Goal: Information Seeking & Learning: Learn about a topic

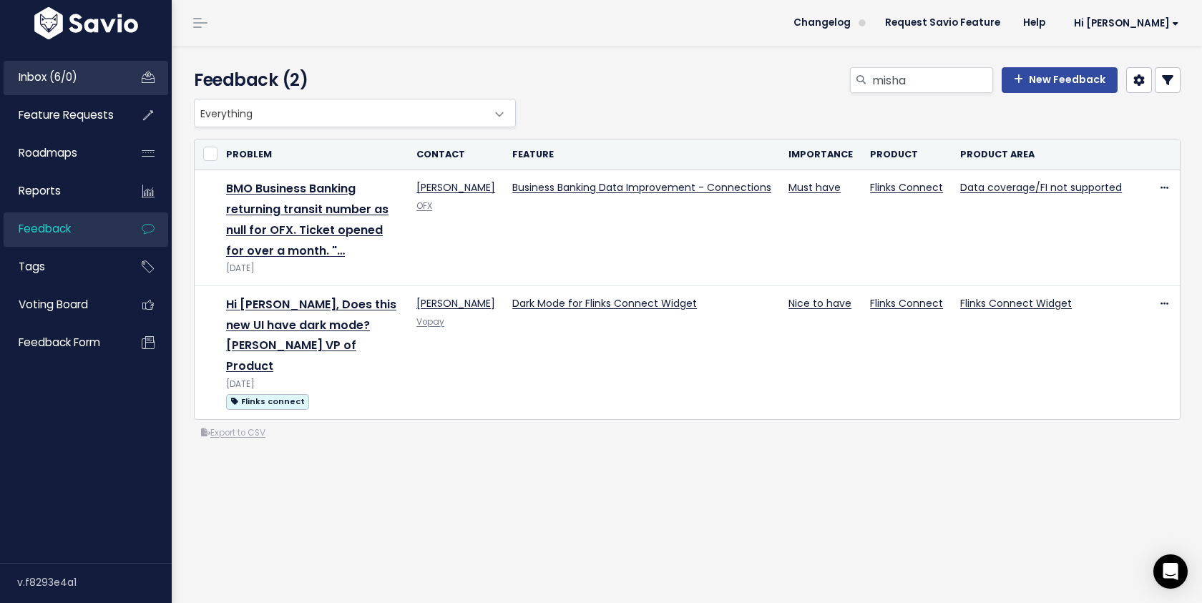
click at [89, 79] on link "Inbox (6/0)" at bounding box center [61, 77] width 115 height 33
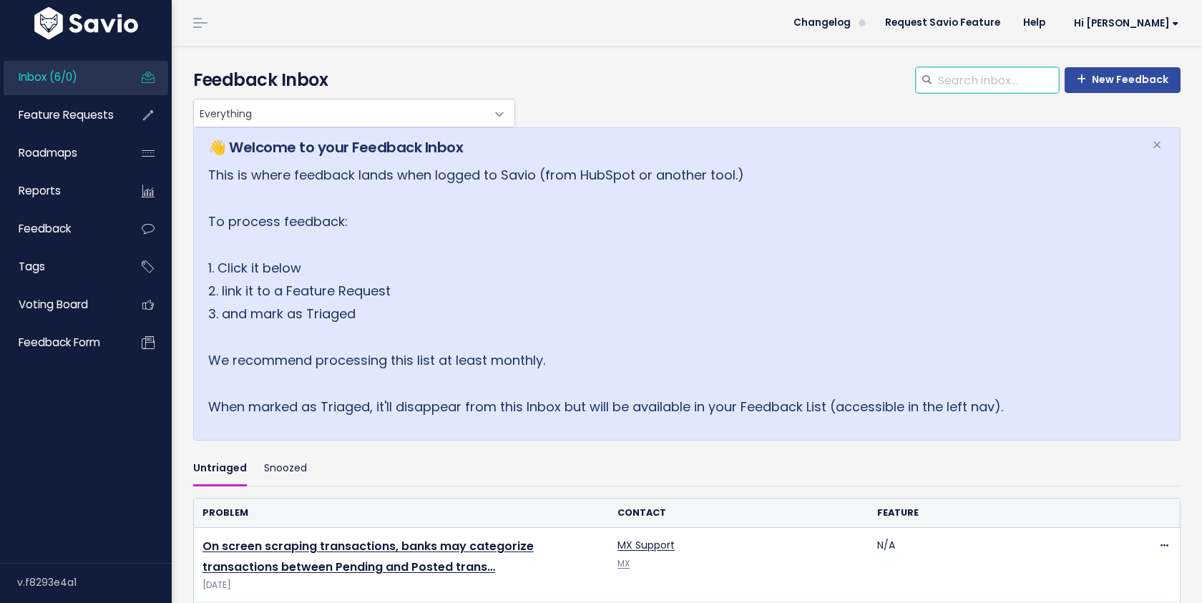
click at [1007, 77] on input "search" at bounding box center [997, 80] width 122 height 26
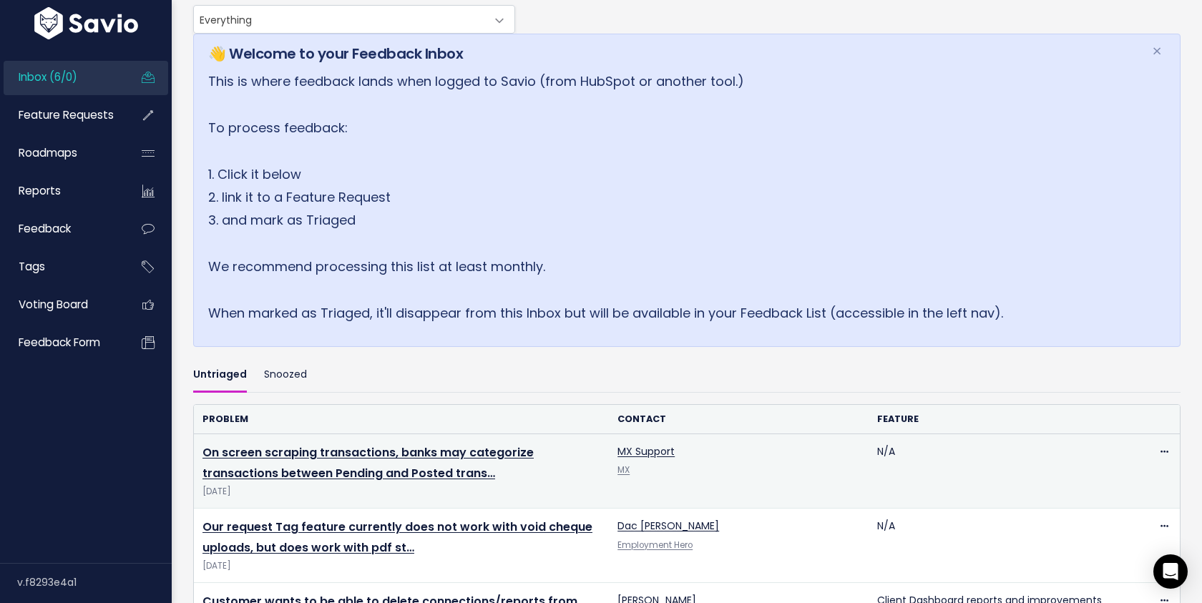
scroll to position [57, 0]
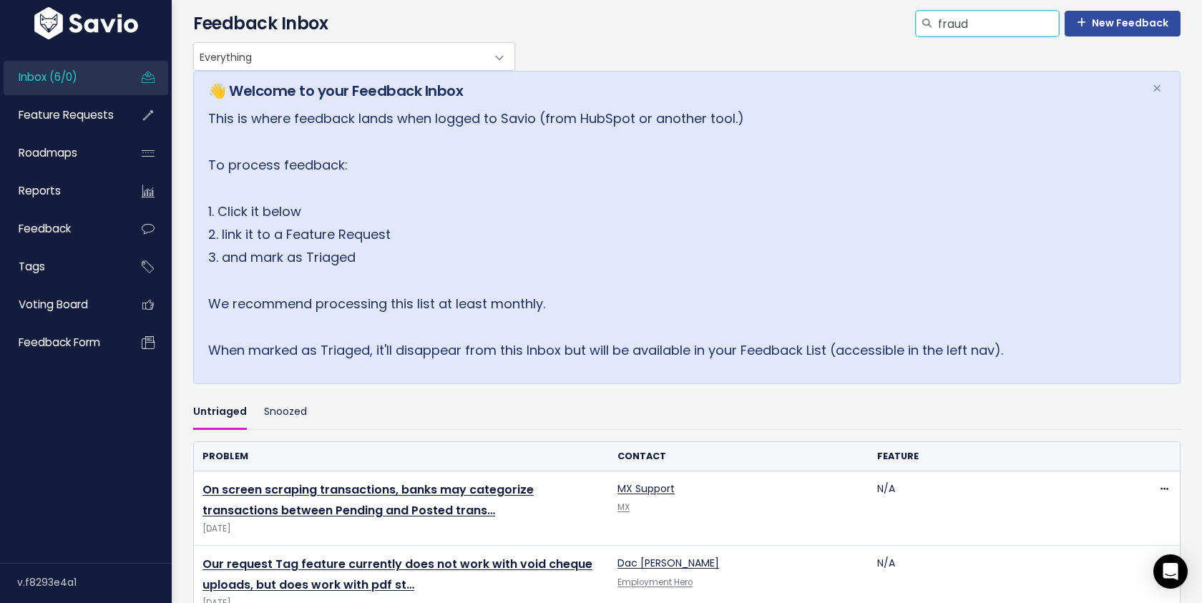
click at [980, 26] on input "fraud" at bounding box center [997, 24] width 122 height 26
type input "fraud"
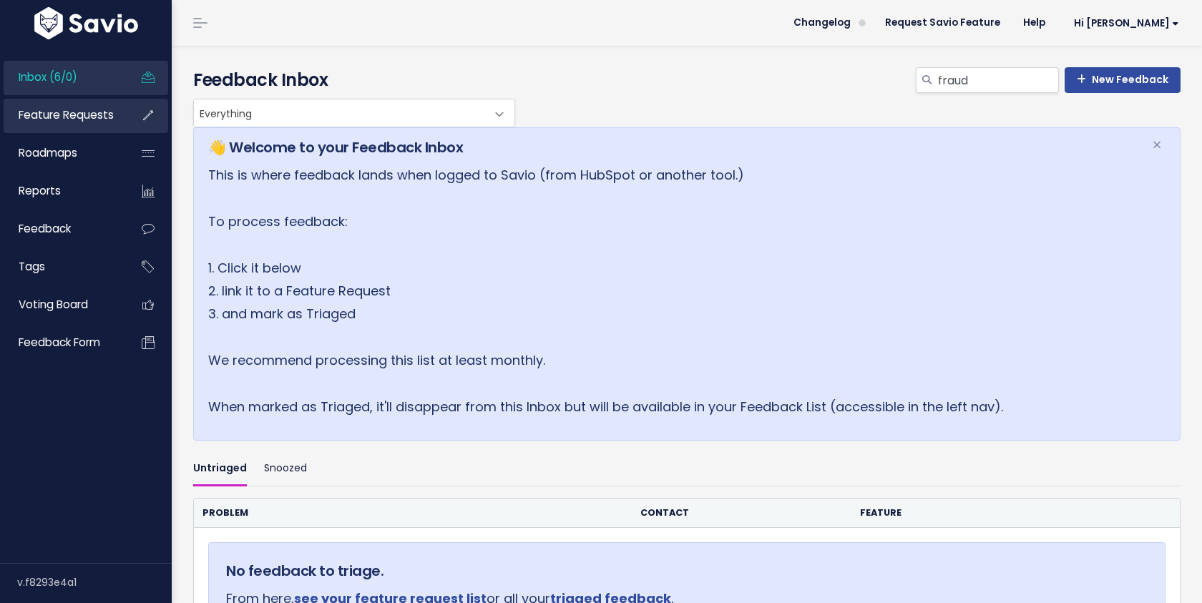
click at [21, 122] on span "Feature Requests" at bounding box center [66, 114] width 95 height 15
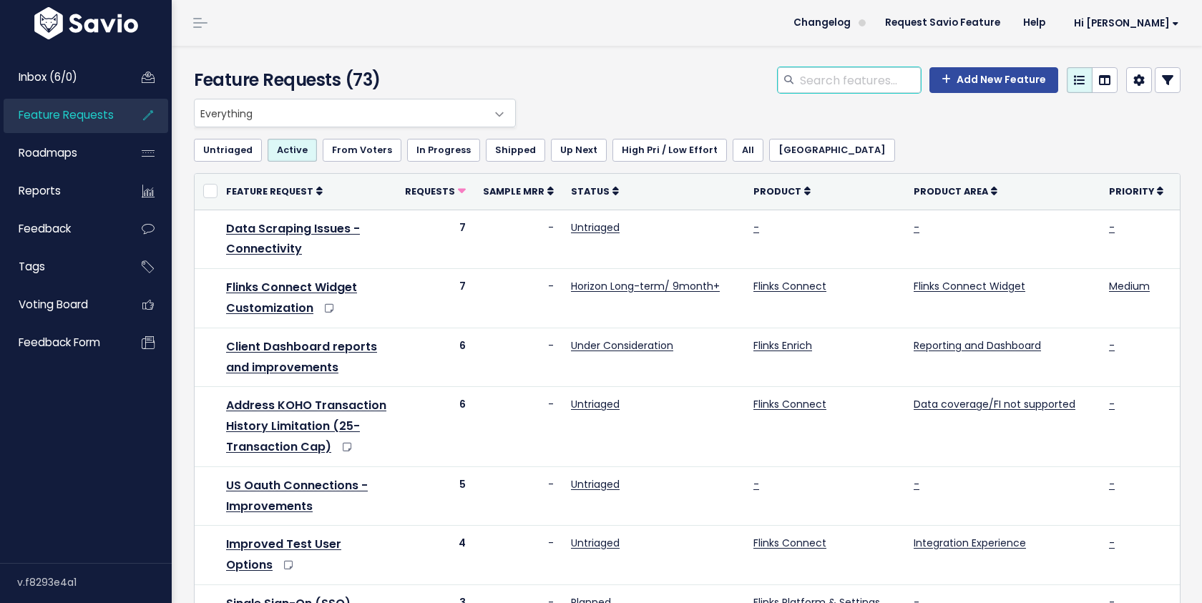
click at [817, 82] on input "search" at bounding box center [859, 80] width 122 height 26
type input "fraud"
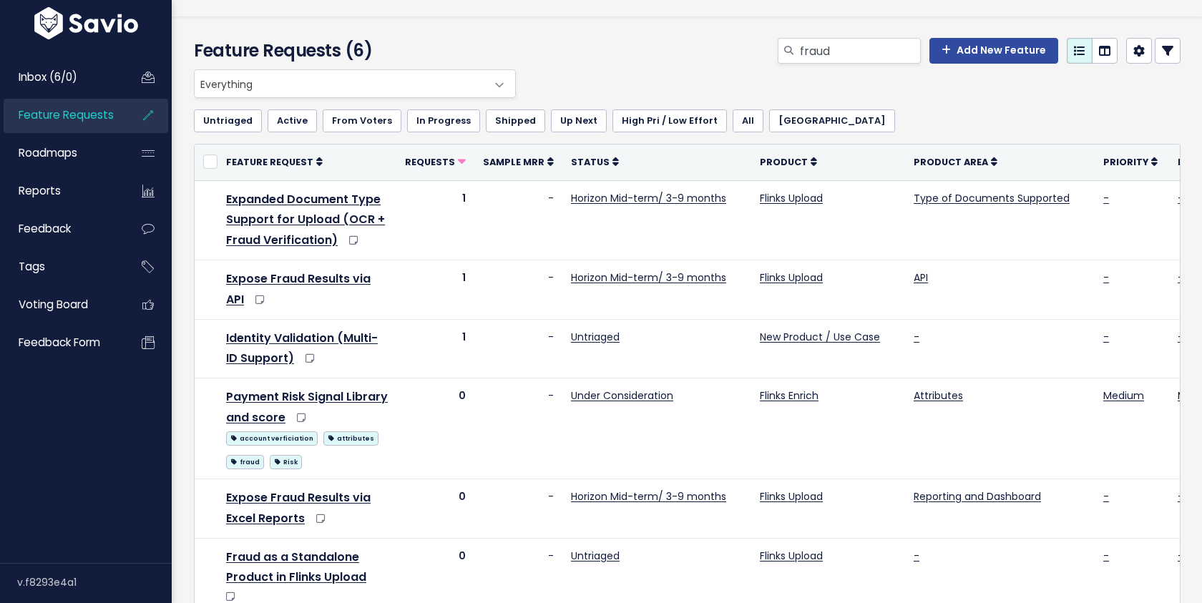
scroll to position [67, 0]
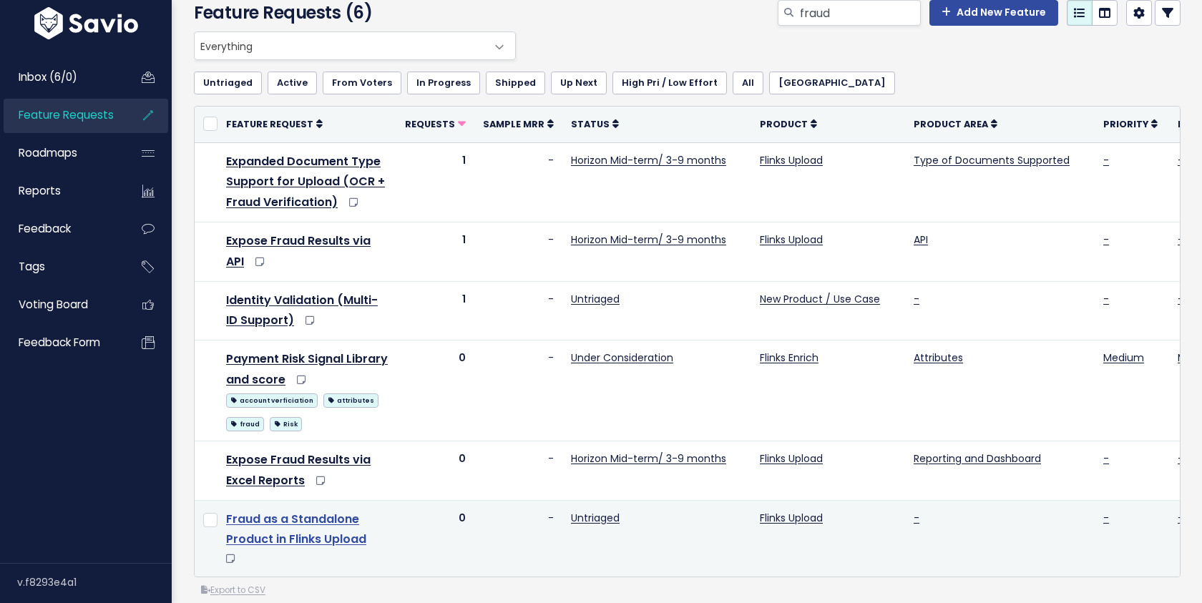
click at [287, 518] on link "Fraud as a Standalone Product in Flinks Upload" at bounding box center [296, 529] width 140 height 37
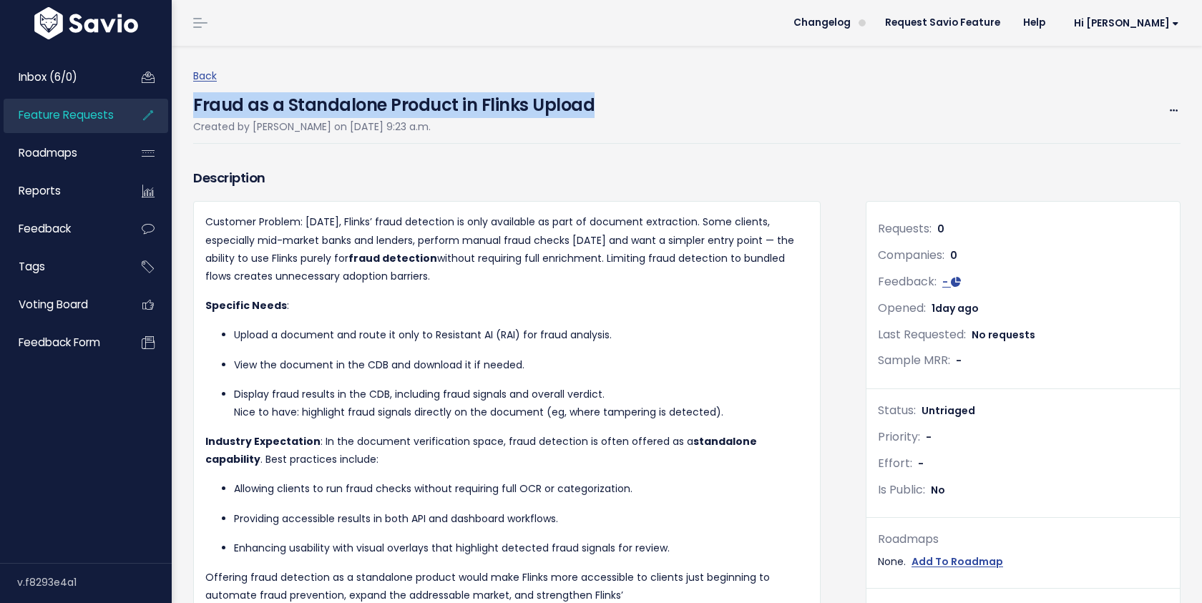
drag, startPoint x: 615, startPoint y: 103, endPoint x: 199, endPoint y: 103, distance: 416.4
click at [196, 102] on div "Fraud as a Standalone Product in Flinks Upload Created by Bianca Chamberland on…" at bounding box center [686, 114] width 987 height 59
copy h4 "Fraud as a Standalone Product in Flinks Upload"
click at [67, 88] on link "Inbox (6/0)" at bounding box center [61, 77] width 115 height 33
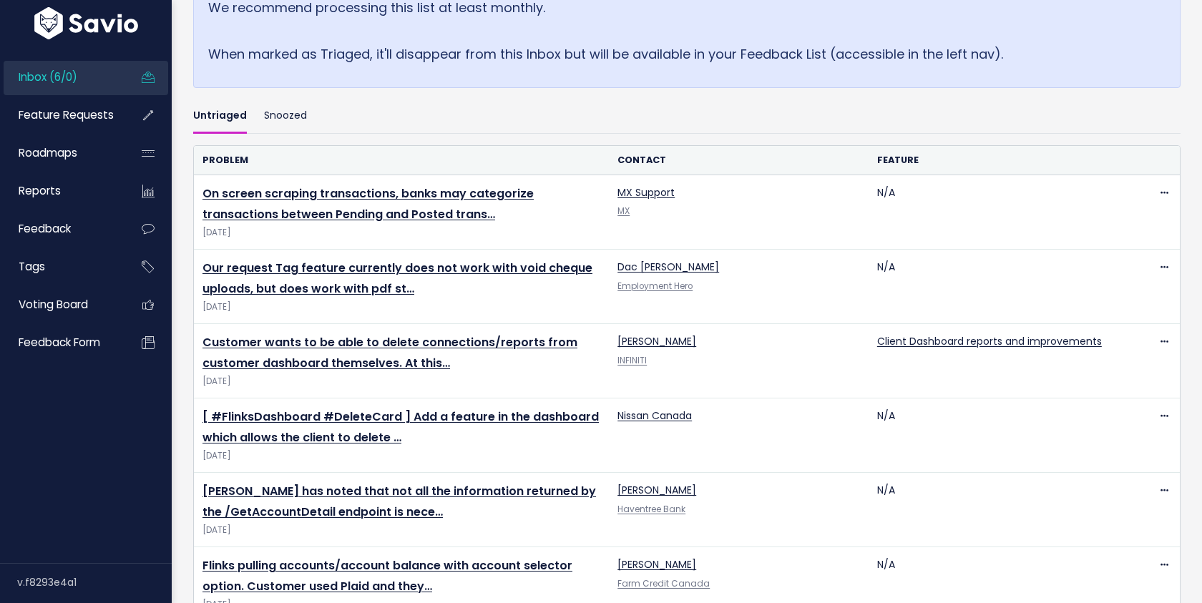
scroll to position [394, 0]
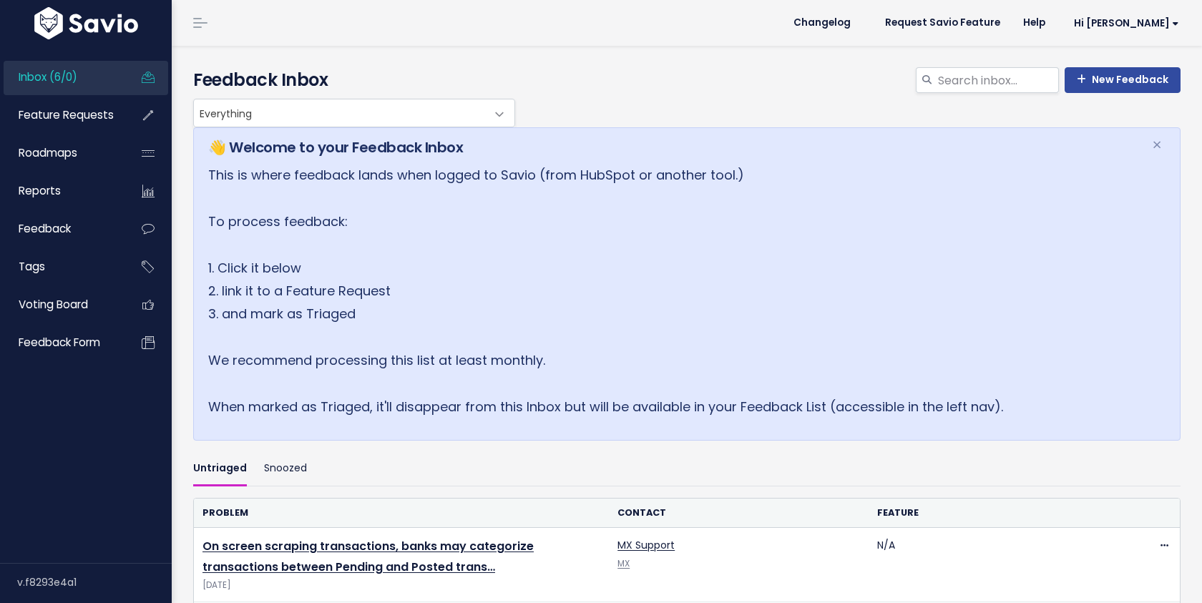
scroll to position [177, 0]
click at [85, 78] on link "Inbox (6/0)" at bounding box center [61, 77] width 115 height 33
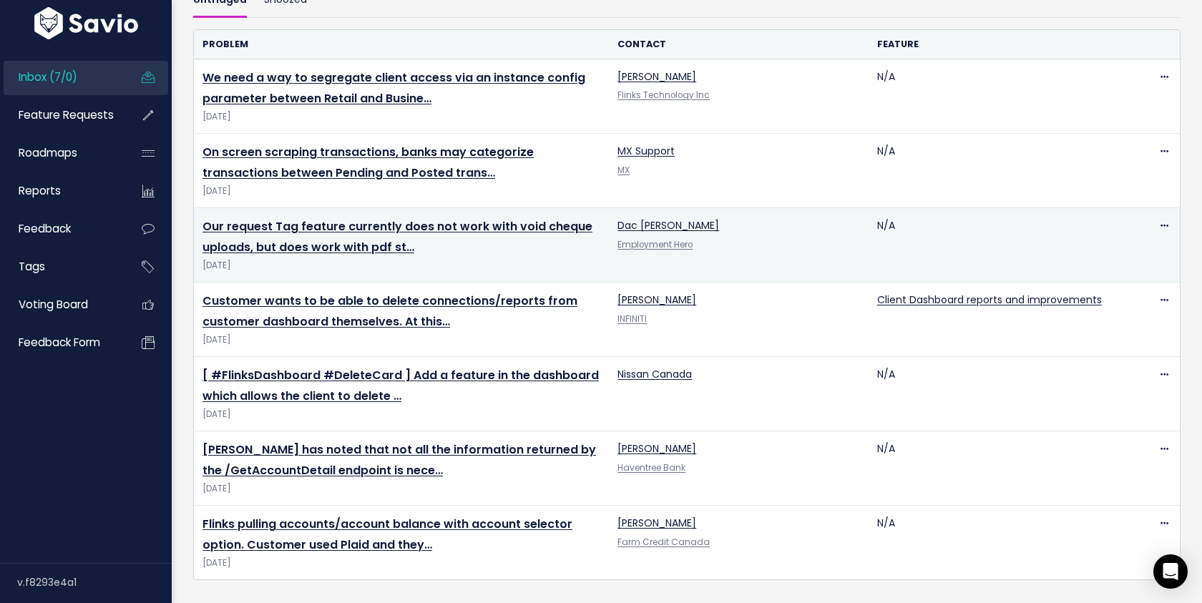
scroll to position [469, 0]
